Goal: Task Accomplishment & Management: Manage account settings

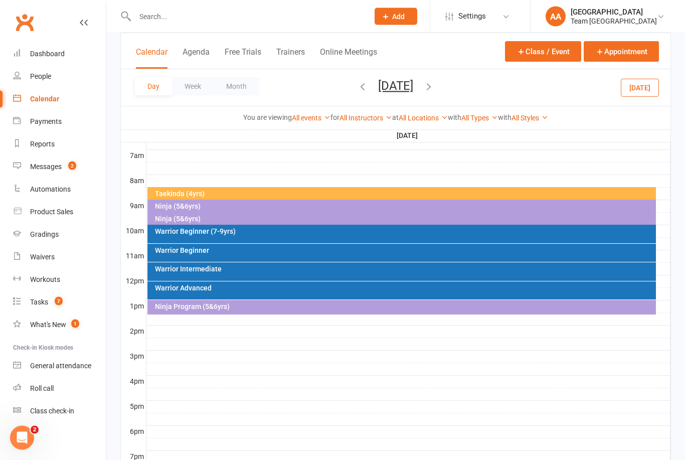
scroll to position [230, 0]
click at [413, 85] on button "Saturday, Sep 27, 2025" at bounding box center [395, 86] width 35 height 14
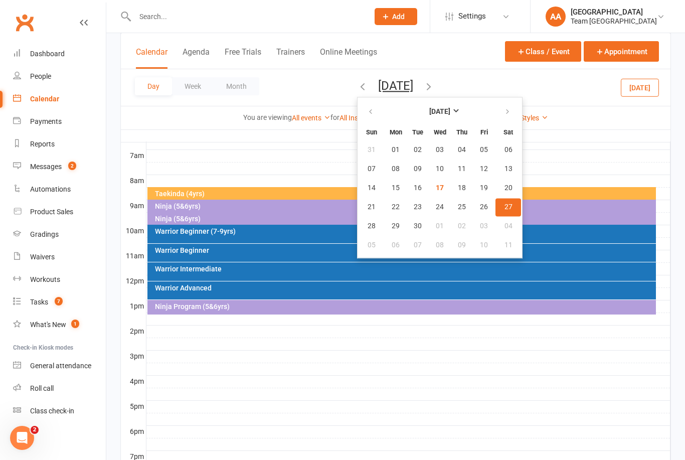
click at [505, 211] on span "27" at bounding box center [509, 207] width 8 height 8
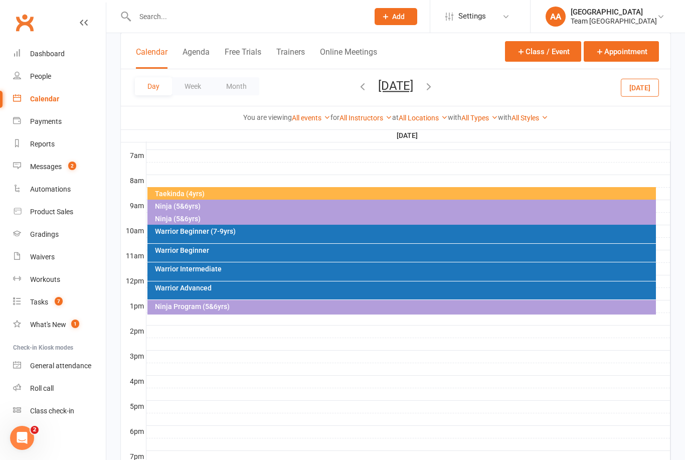
click at [235, 273] on div "Warrior Intermediate" at bounding box center [401, 271] width 509 height 19
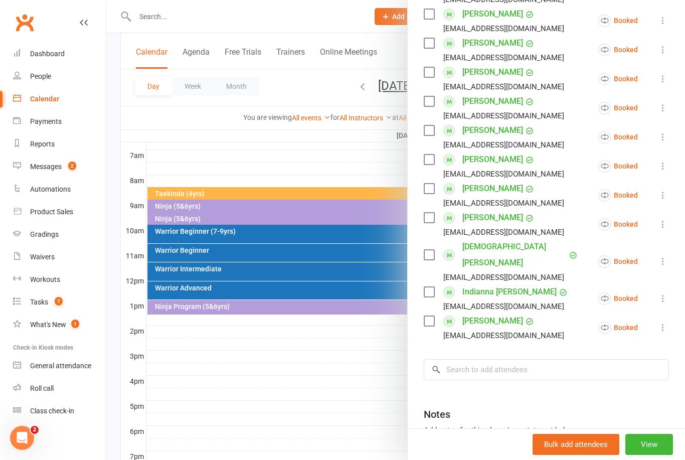
scroll to position [345, 0]
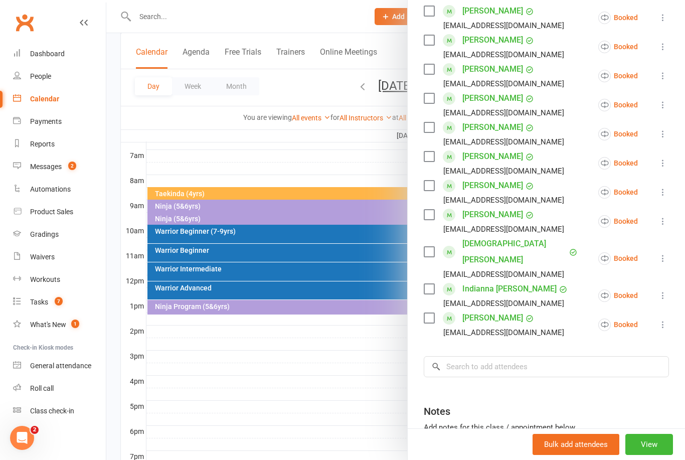
click at [651, 455] on button "View" at bounding box center [650, 444] width 48 height 21
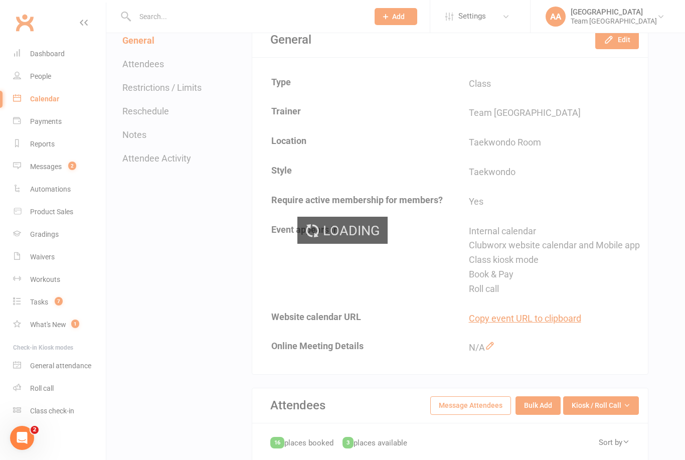
scroll to position [276, 0]
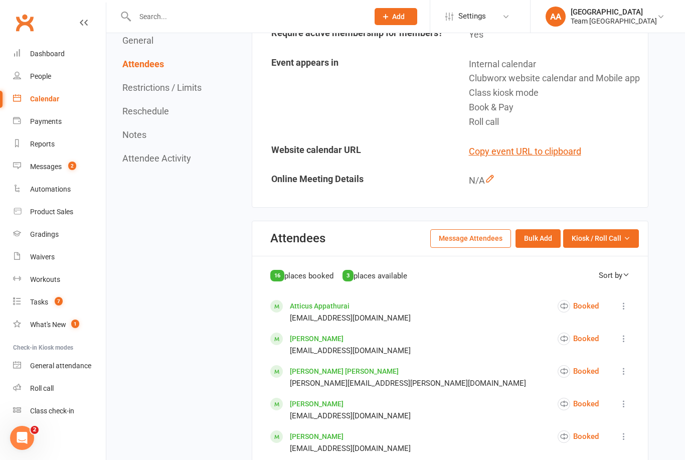
click at [624, 242] on icon "button" at bounding box center [627, 238] width 7 height 7
click at [599, 291] on link "Enter Roll Call" at bounding box center [588, 281] width 99 height 20
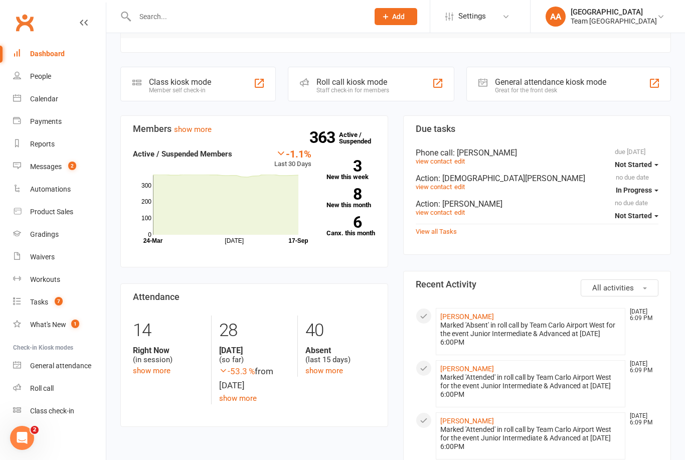
click at [53, 98] on div "Calendar" at bounding box center [44, 99] width 28 height 8
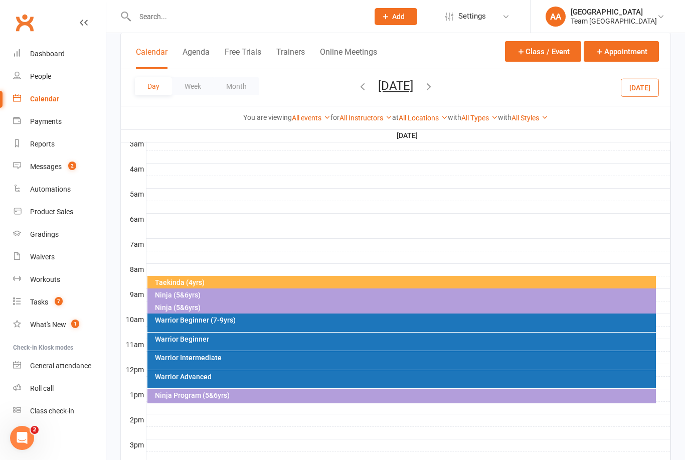
scroll to position [145, 0]
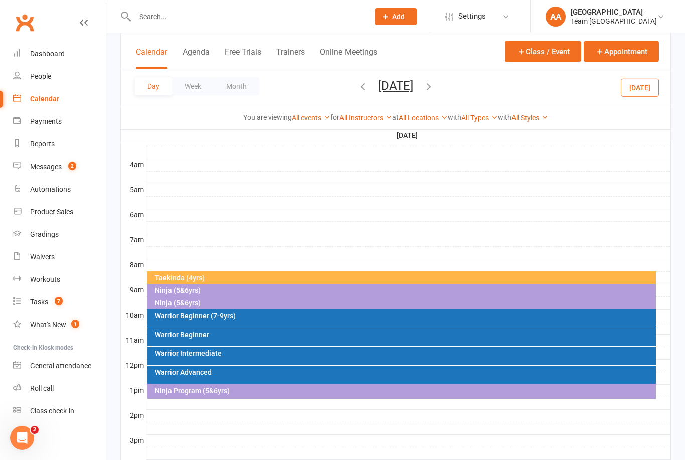
click at [413, 92] on button "Saturday, Sep 27, 2025" at bounding box center [395, 86] width 35 height 14
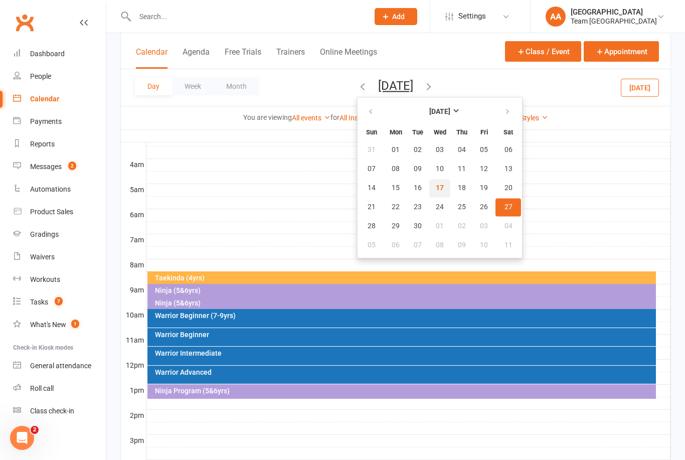
click at [436, 187] on span "17" at bounding box center [440, 188] width 8 height 8
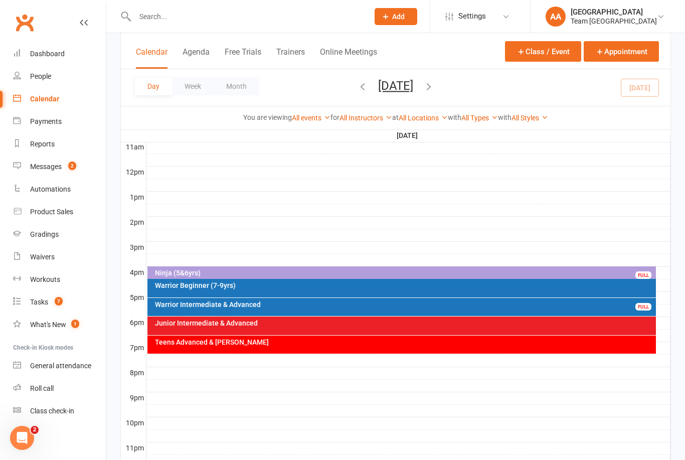
scroll to position [337, 0]
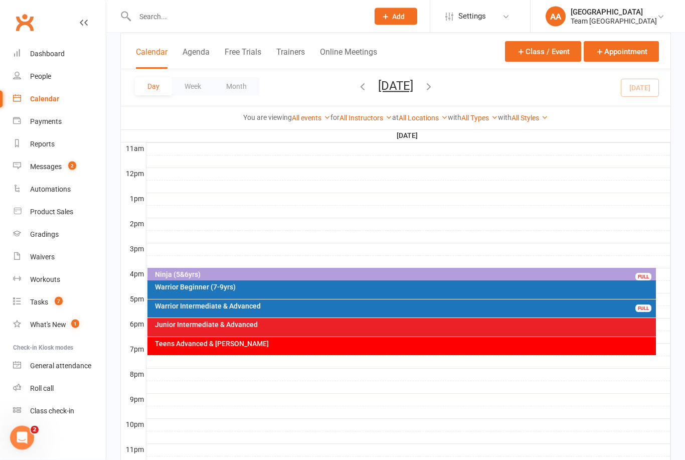
click at [333, 324] on div "Junior Intermediate & Advanced" at bounding box center [405, 325] width 500 height 7
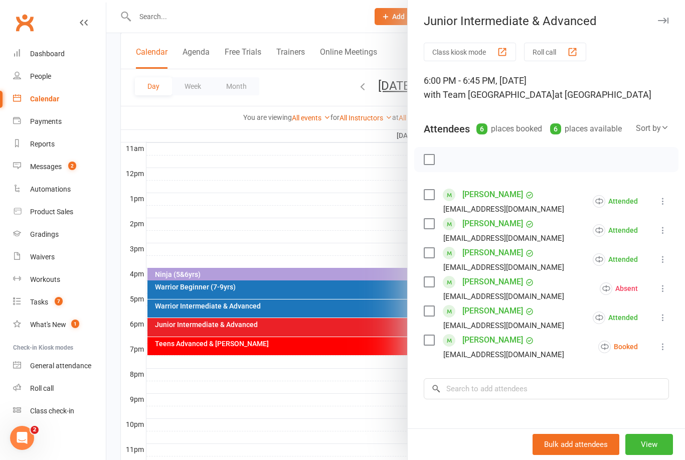
click at [664, 349] on icon at bounding box center [663, 347] width 10 height 10
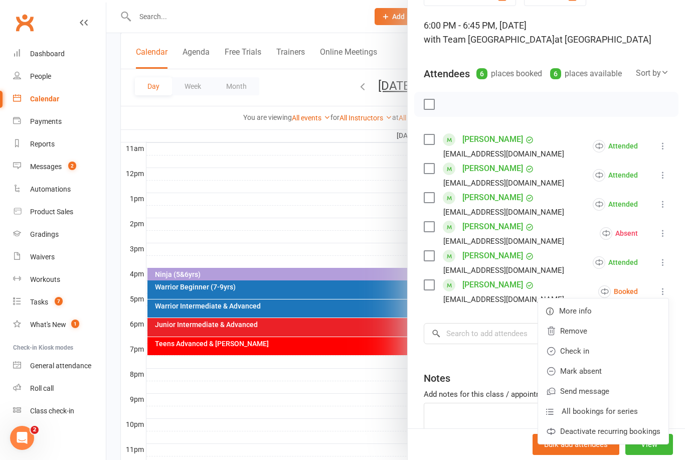
scroll to position [60, 0]
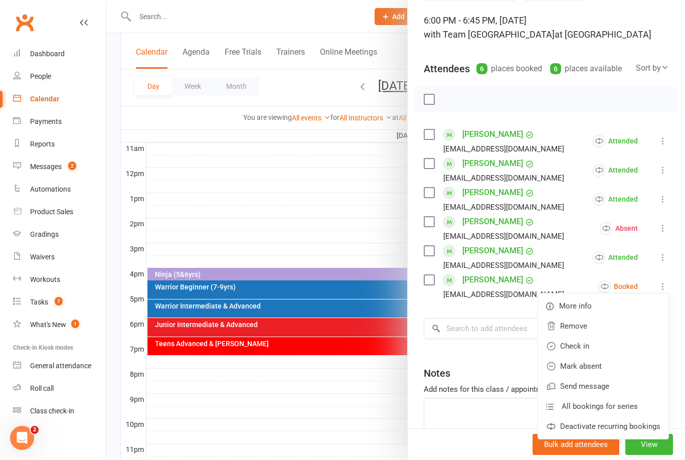
click at [607, 368] on link "Mark absent" at bounding box center [603, 366] width 130 height 20
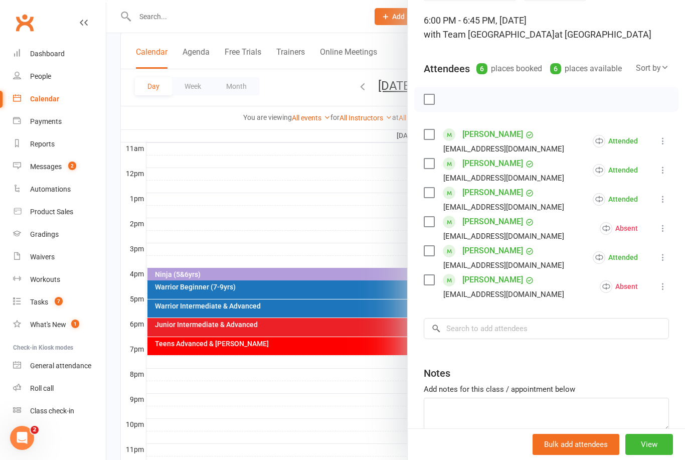
click at [658, 455] on button "View" at bounding box center [650, 444] width 48 height 21
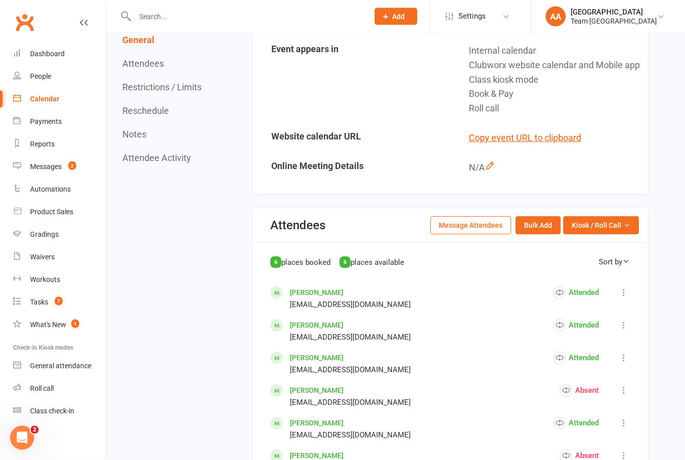
scroll to position [366, 0]
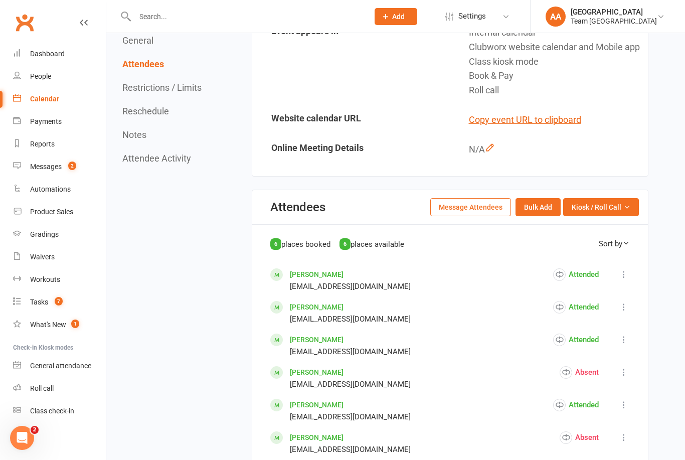
click at [621, 213] on span "Kiosk / Roll Call" at bounding box center [597, 207] width 50 height 11
click at [597, 260] on link "Enter Roll Call" at bounding box center [588, 250] width 99 height 20
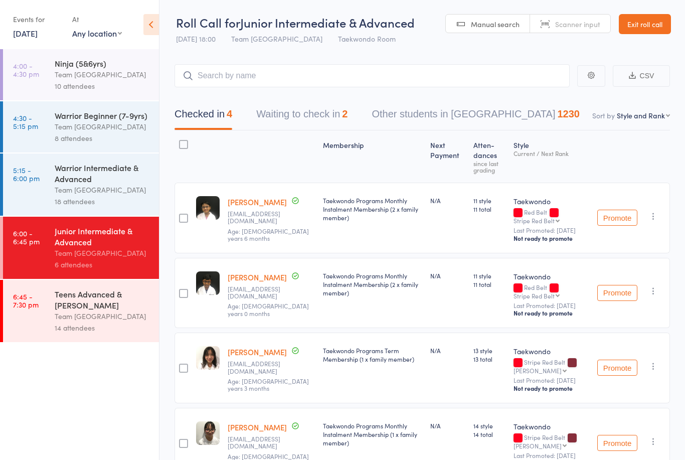
click at [353, 71] on input "search" at bounding box center [372, 75] width 395 height 23
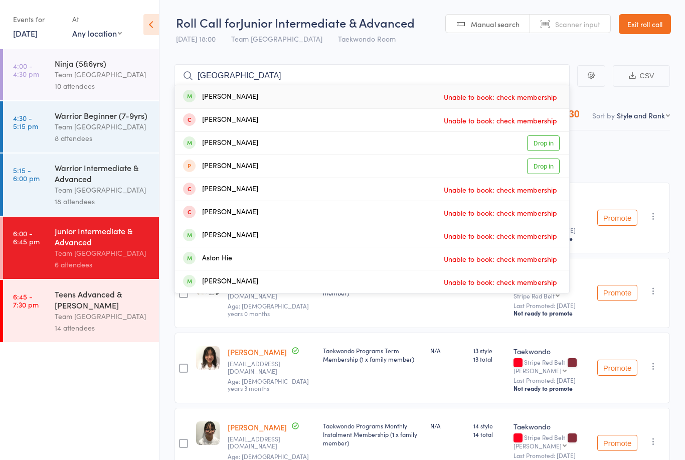
type input "[GEOGRAPHIC_DATA]"
click at [550, 144] on link "Drop in" at bounding box center [543, 143] width 33 height 16
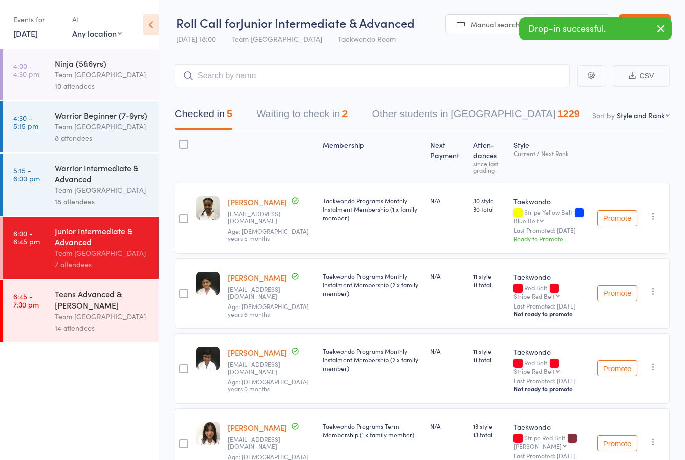
click at [616, 219] on button "Promote" at bounding box center [617, 218] width 40 height 16
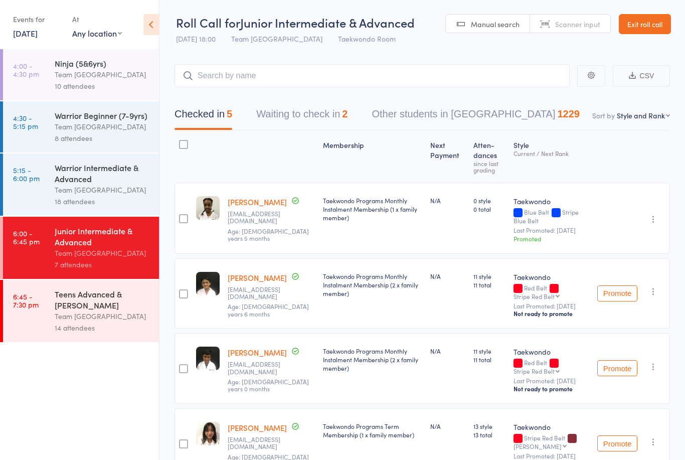
click at [654, 31] on link "Exit roll call" at bounding box center [645, 24] width 52 height 20
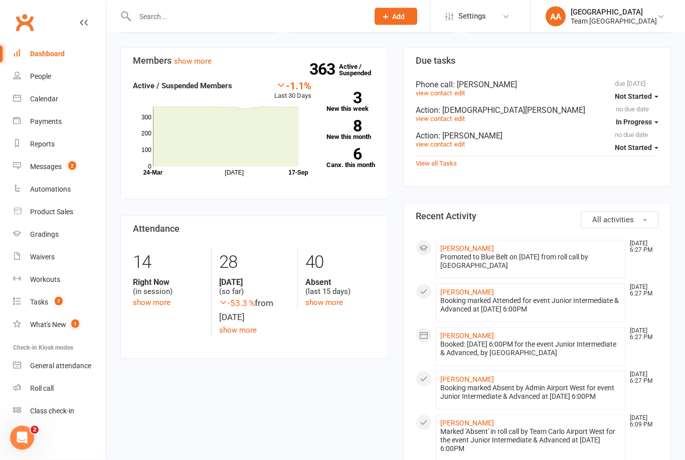
scroll to position [208, 0]
click at [57, 231] on div "Gradings" at bounding box center [44, 234] width 29 height 8
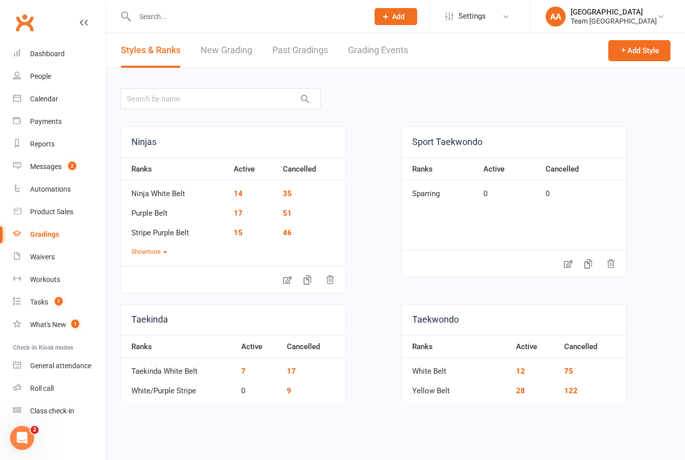
click at [384, 49] on link "Grading Events" at bounding box center [378, 50] width 60 height 35
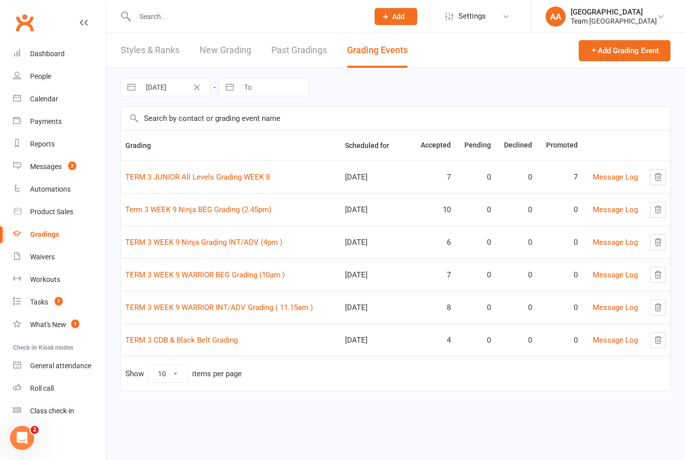
click at [193, 212] on link "Term 3 WEEK 9 Ninja BEG Grading (2.45pm)" at bounding box center [198, 209] width 146 height 9
